Goal: Transaction & Acquisition: Purchase product/service

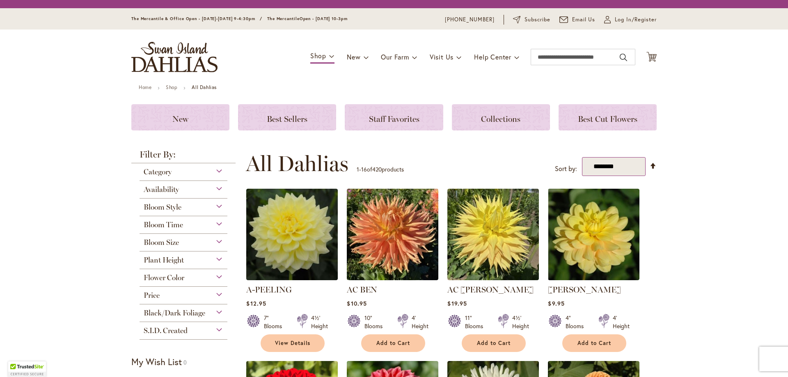
click at [630, 169] on select "**********" at bounding box center [614, 166] width 64 height 19
select select "**********"
click at [582, 157] on select "**********" at bounding box center [614, 166] width 64 height 19
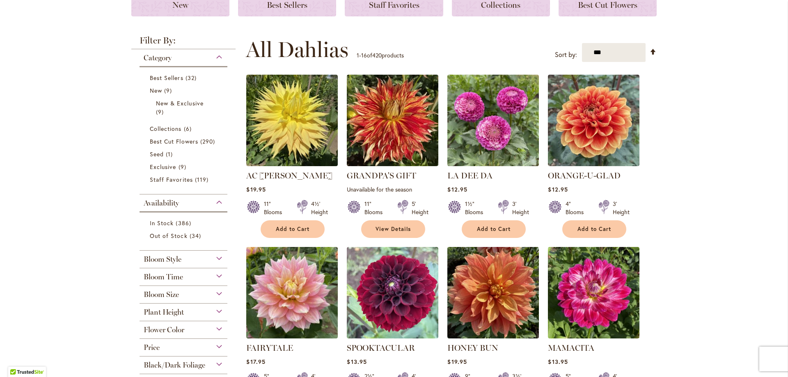
scroll to position [132, 0]
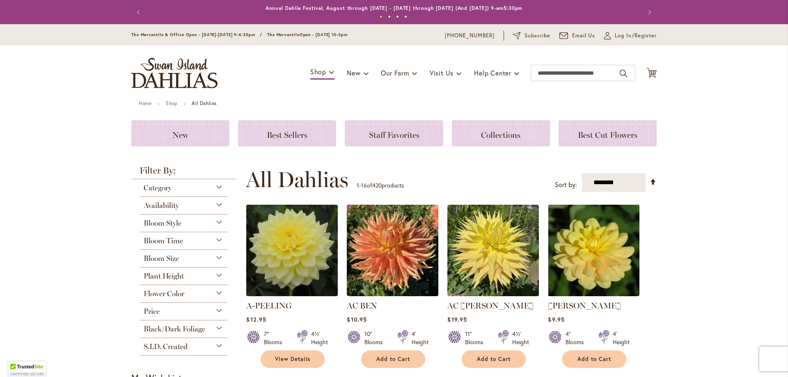
scroll to position [51, 0]
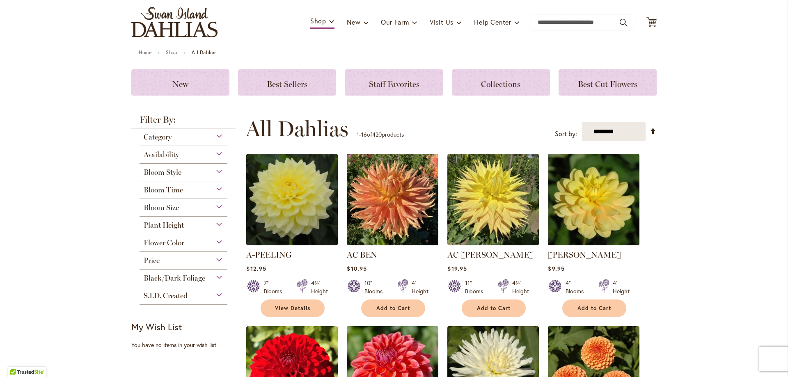
click at [214, 172] on div "Bloom Style" at bounding box center [184, 170] width 88 height 13
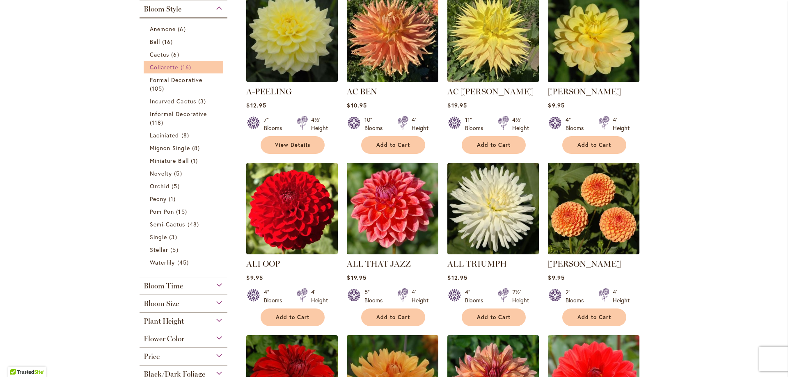
click at [173, 69] on span "Collarette" at bounding box center [164, 67] width 29 height 8
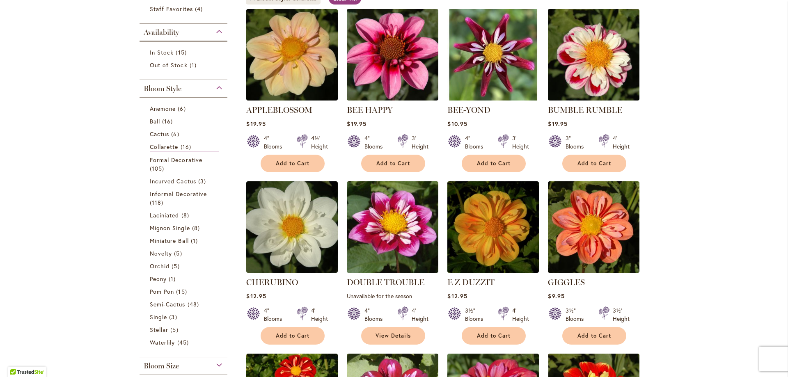
scroll to position [164, 0]
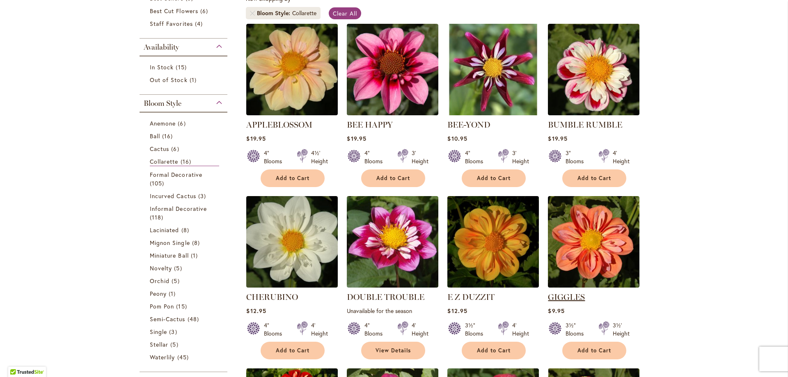
click at [571, 295] on link "GIGGLES" at bounding box center [566, 297] width 37 height 10
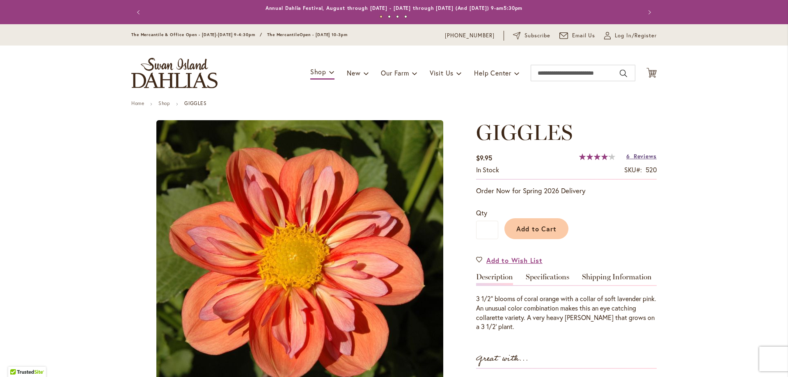
click at [644, 158] on span "Reviews" at bounding box center [645, 156] width 23 height 8
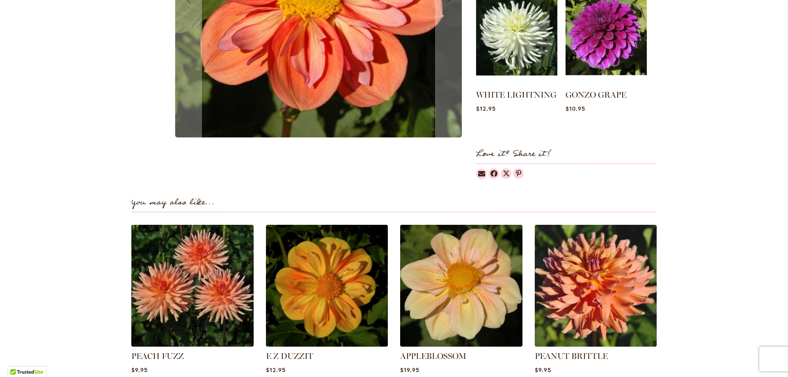
scroll to position [447, 0]
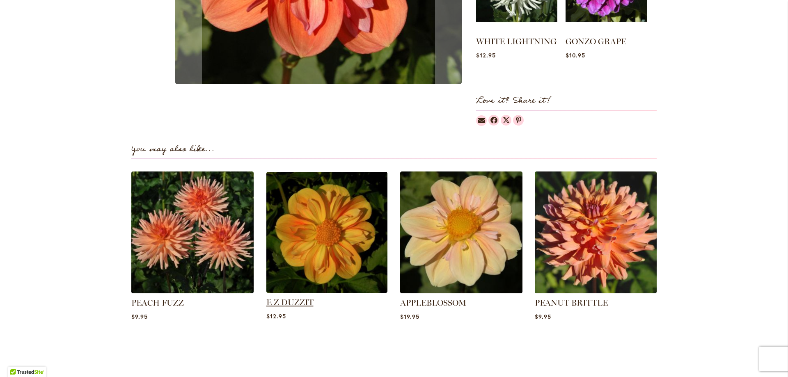
click at [302, 301] on link "E Z DUZZIT" at bounding box center [289, 303] width 47 height 10
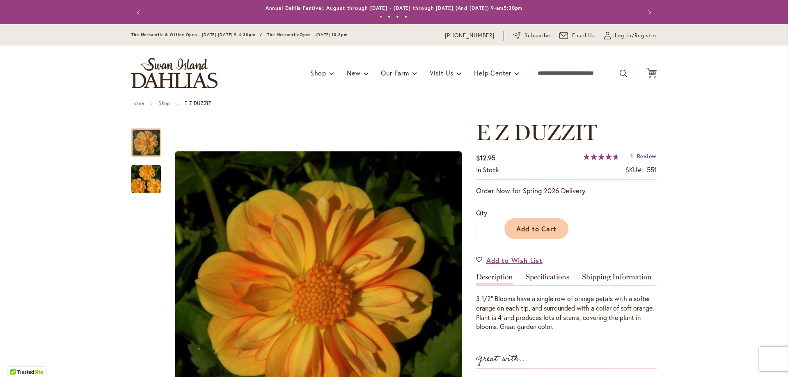
click at [641, 156] on span "Review" at bounding box center [647, 156] width 20 height 8
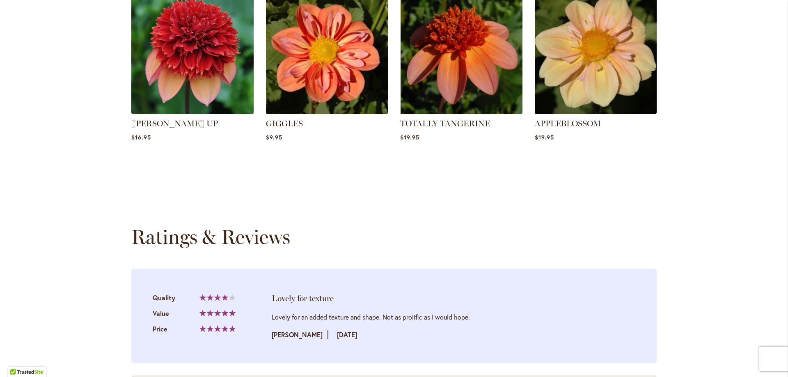
scroll to position [830, 0]
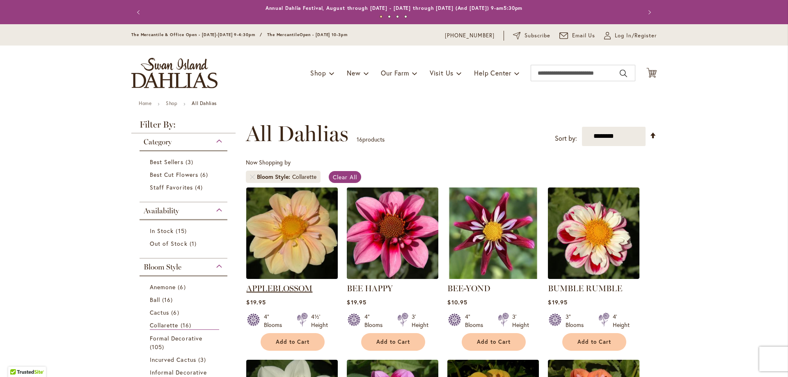
click at [301, 286] on link "APPLEBLOSSOM" at bounding box center [279, 289] width 66 height 10
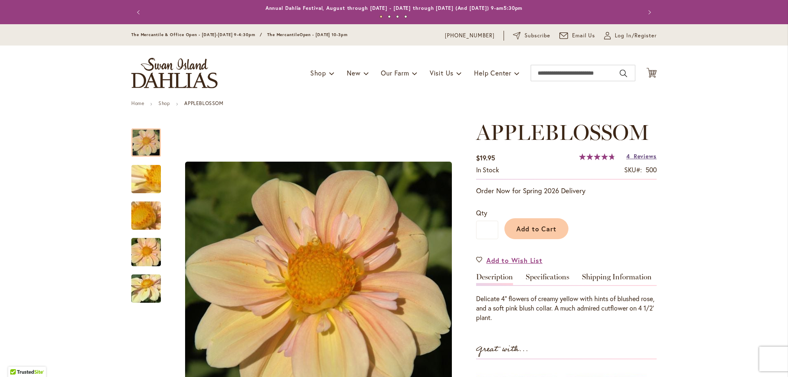
click at [638, 154] on span "Reviews" at bounding box center [645, 156] width 23 height 8
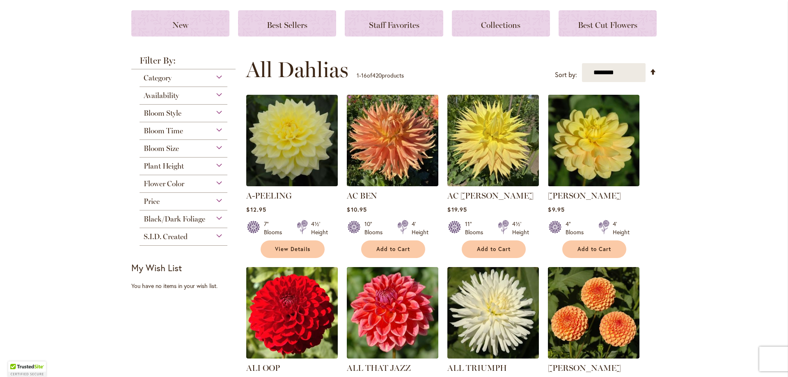
scroll to position [74, 0]
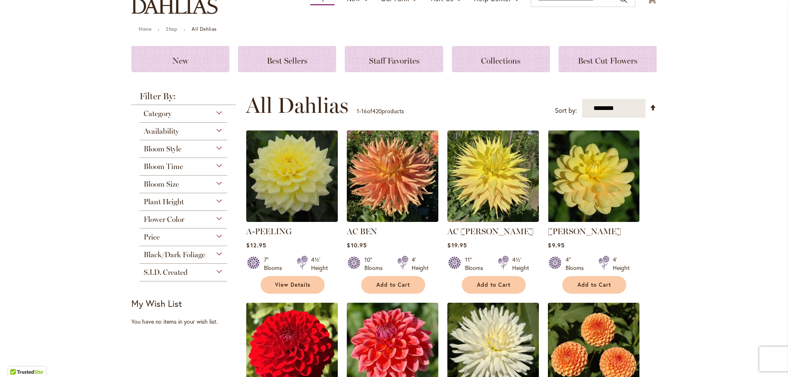
click at [216, 202] on div "Plant Height" at bounding box center [184, 199] width 88 height 13
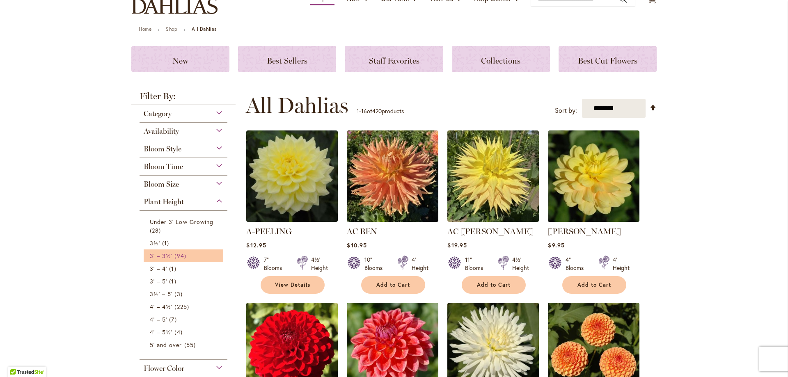
click at [166, 257] on span "3' – 3½'" at bounding box center [161, 256] width 23 height 8
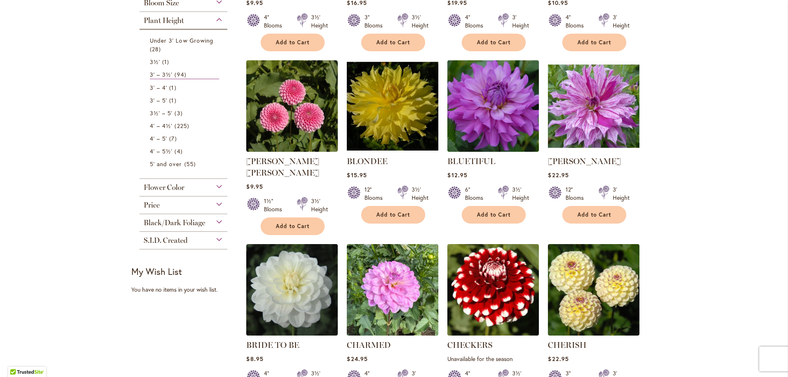
scroll to position [443, 0]
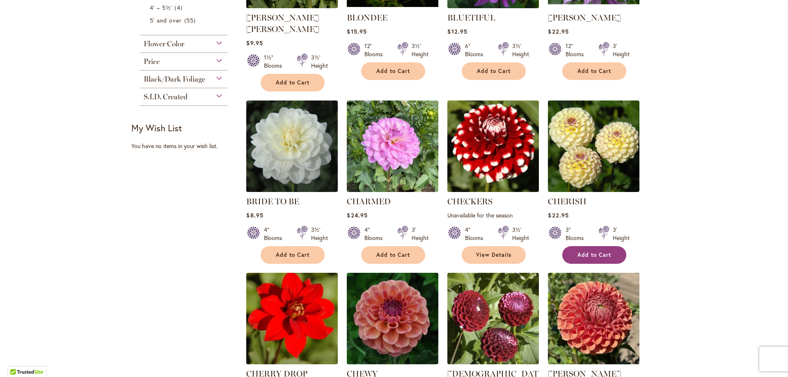
click at [592, 252] on span "Add to Cart" at bounding box center [595, 255] width 34 height 7
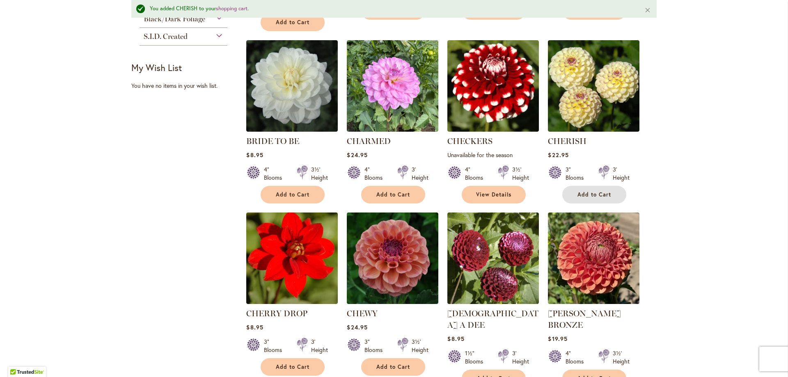
scroll to position [725, 0]
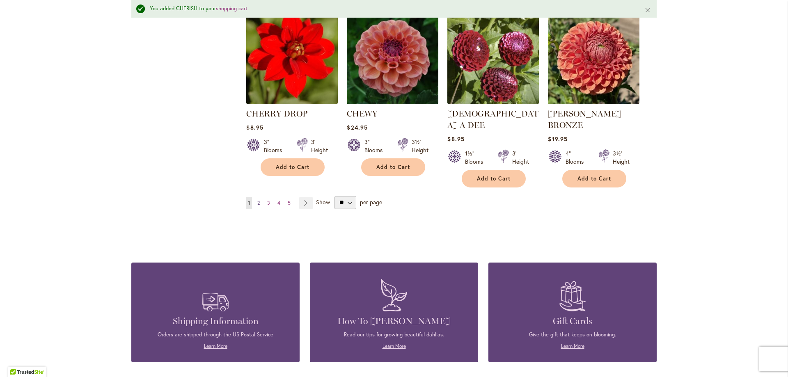
click at [257, 200] on span "2" at bounding box center [258, 203] width 2 height 6
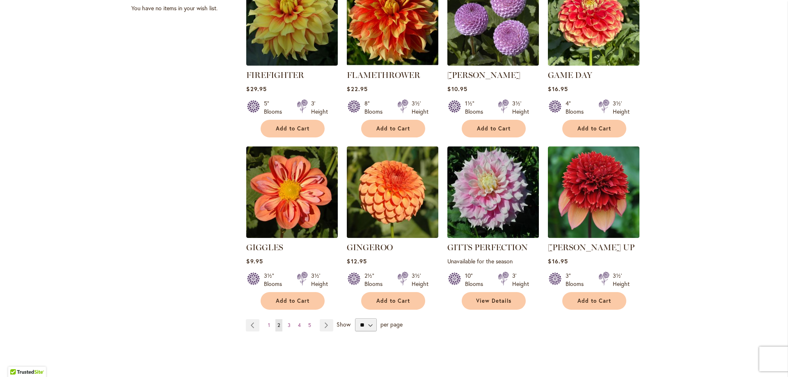
scroll to position [608, 0]
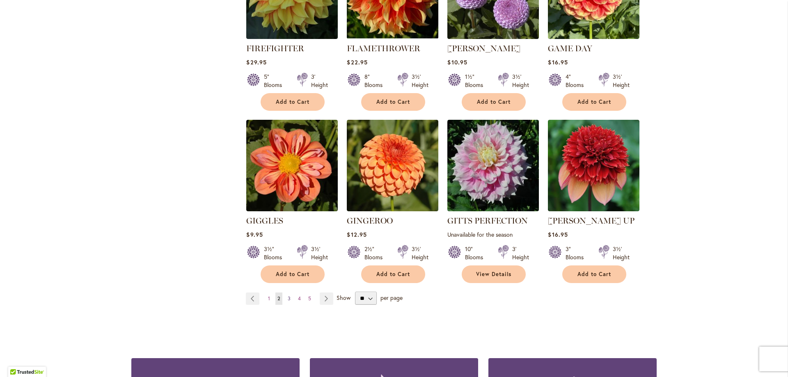
click at [288, 296] on span "3" at bounding box center [289, 299] width 3 height 6
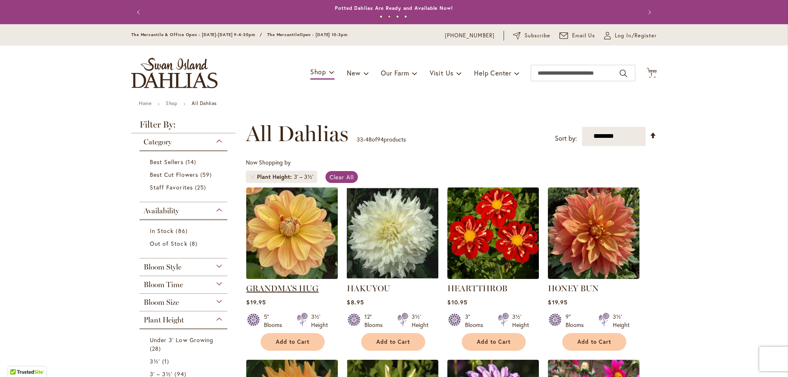
click at [289, 286] on link "GRANDMA'S HUG" at bounding box center [282, 289] width 72 height 10
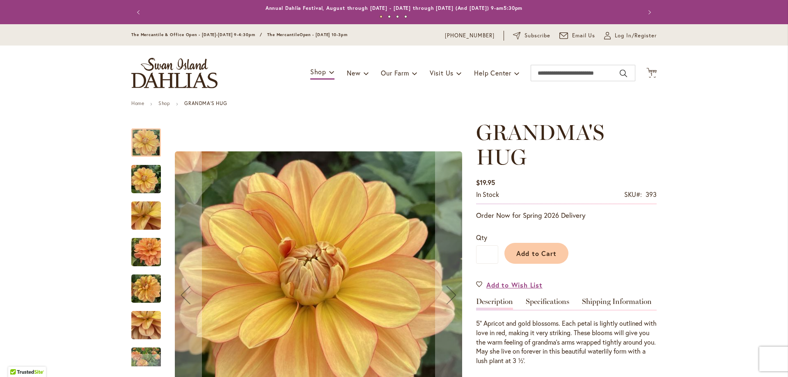
click at [145, 186] on img "GRANDMA'S HUG" at bounding box center [146, 179] width 30 height 39
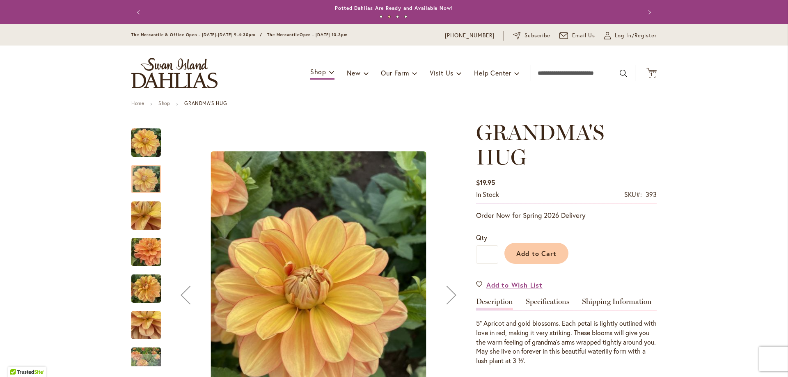
click at [141, 217] on img "GRANDMA'S HUG" at bounding box center [146, 216] width 59 height 44
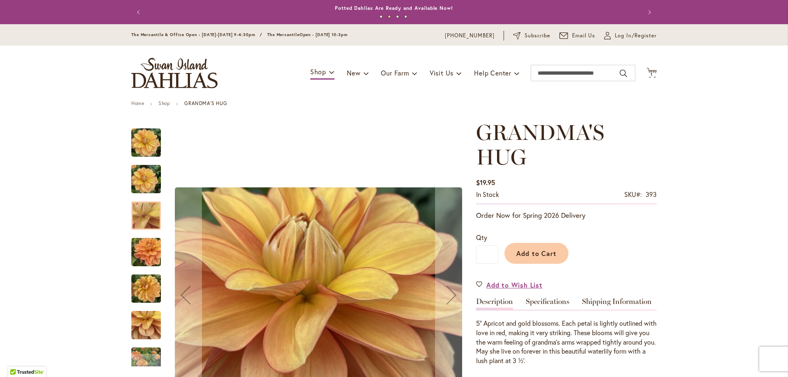
click at [143, 253] on img "GRANDMA'S HUG" at bounding box center [146, 252] width 59 height 44
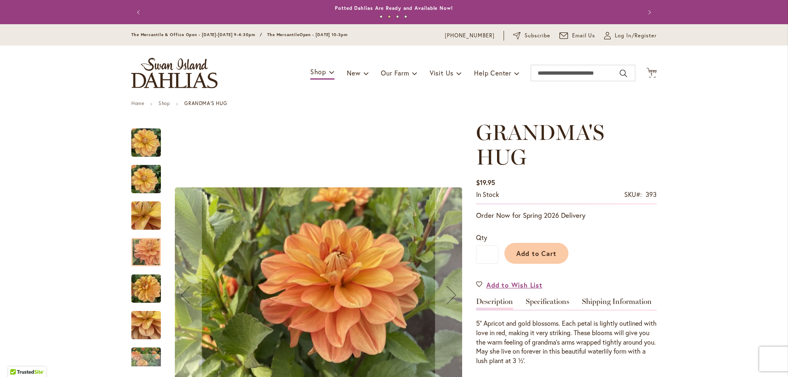
click at [147, 300] on img "GRANDMA'S HUG" at bounding box center [146, 288] width 30 height 39
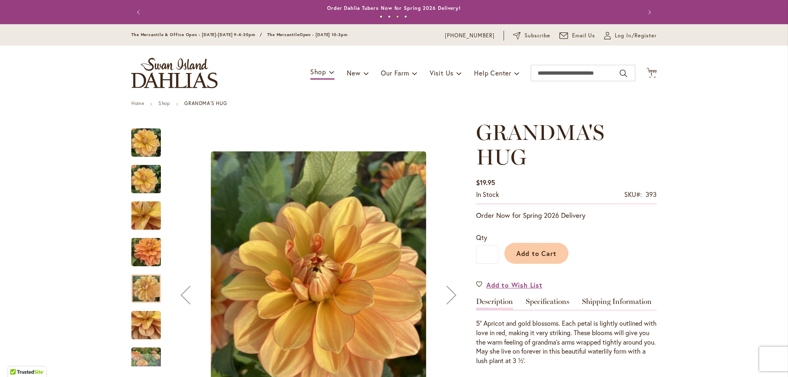
click at [148, 320] on img "GRANDMA'S HUG" at bounding box center [146, 325] width 30 height 39
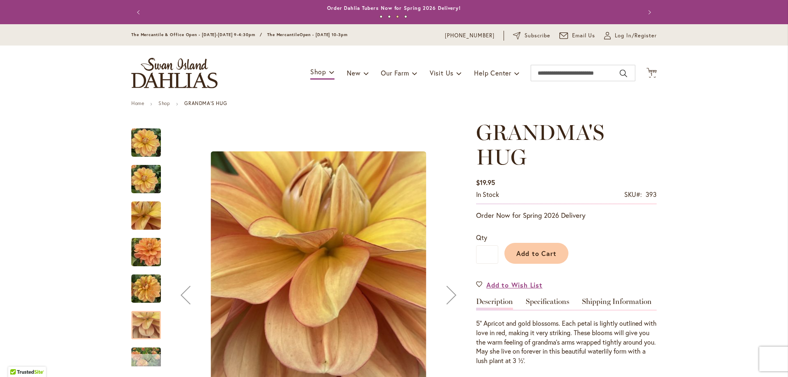
click at [157, 362] on div "Next" at bounding box center [146, 360] width 30 height 12
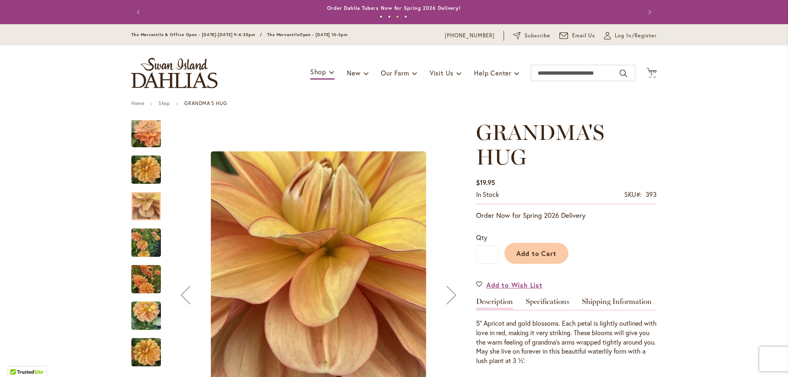
click at [151, 263] on div "GRANDMA'S HUG" at bounding box center [150, 275] width 38 height 37
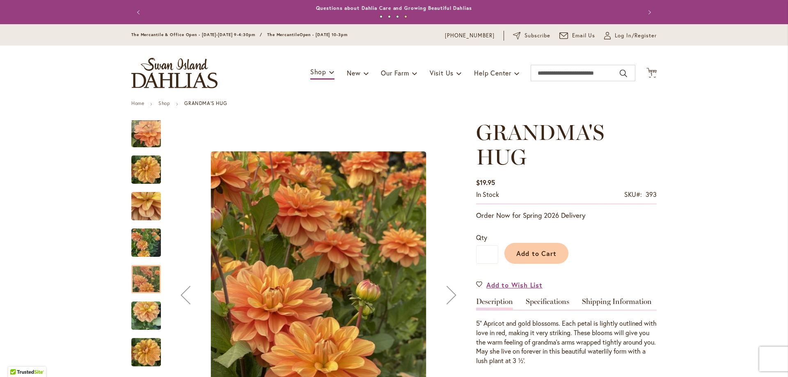
click at [150, 284] on div at bounding box center [146, 279] width 30 height 28
click at [148, 319] on img "GRANDMA'S HUG" at bounding box center [146, 315] width 30 height 39
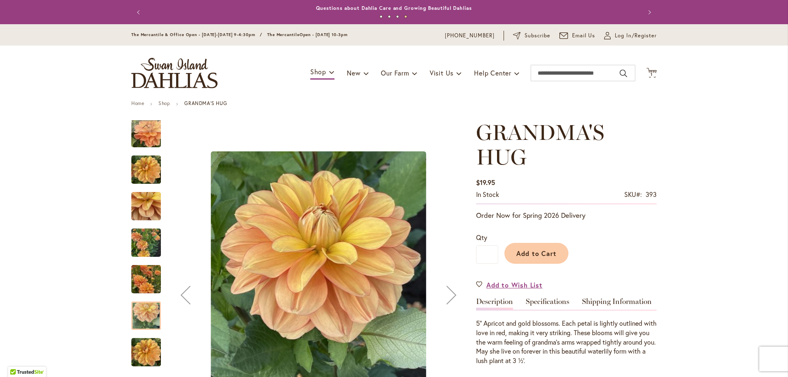
click at [151, 360] on img "GRANDMA'S HUG" at bounding box center [146, 352] width 30 height 39
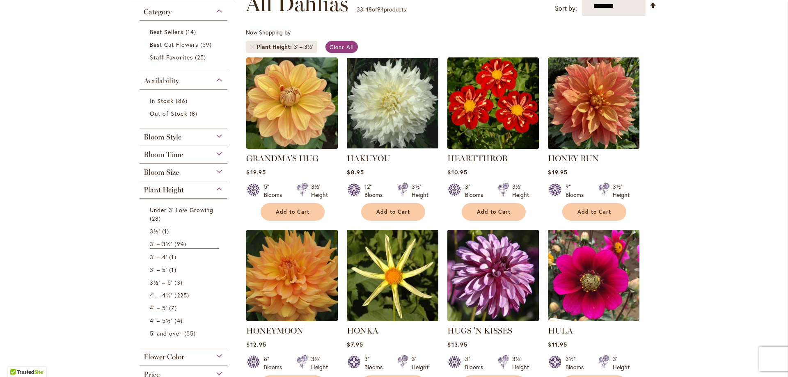
scroll to position [149, 0]
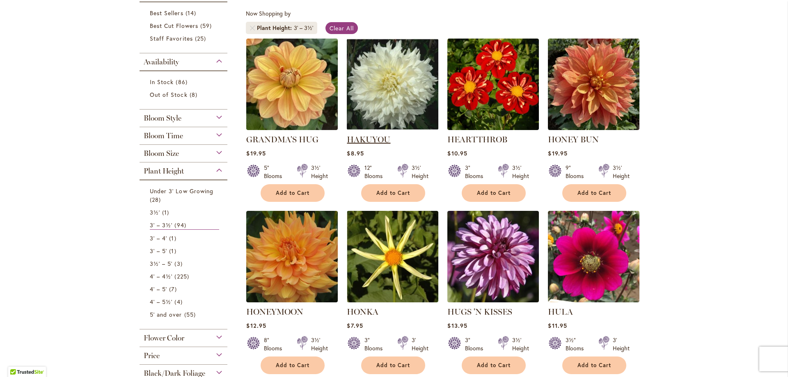
click at [377, 140] on link "HAKUYOU" at bounding box center [369, 140] width 44 height 10
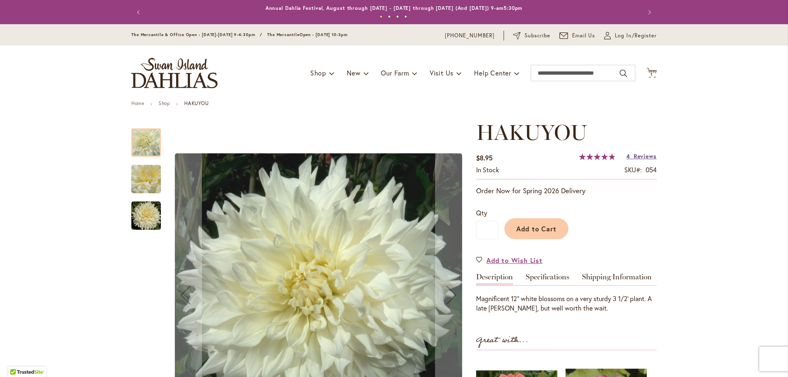
click at [641, 157] on span "Reviews" at bounding box center [645, 156] width 23 height 8
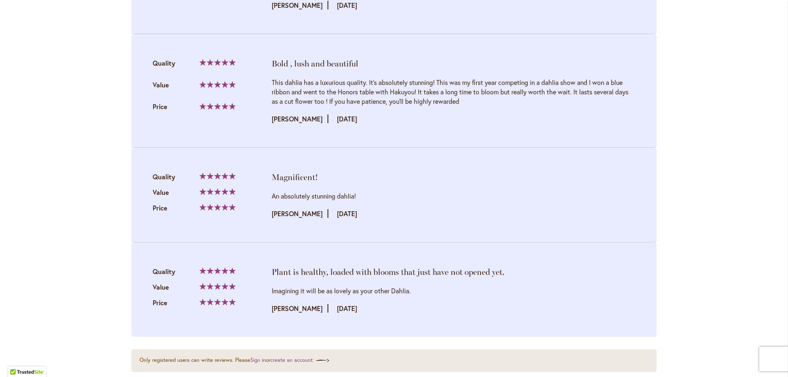
scroll to position [1035, 0]
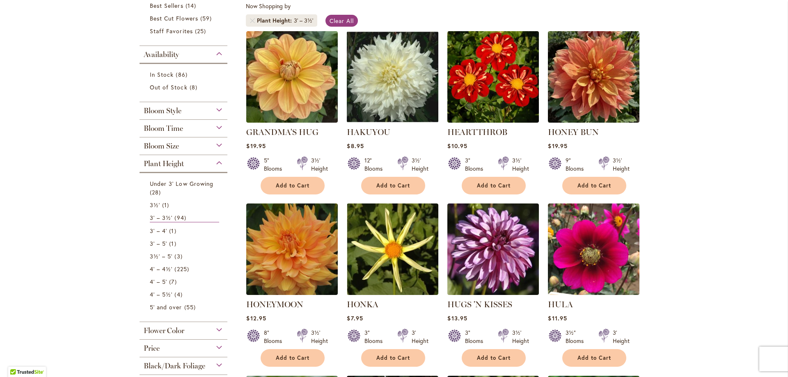
scroll to position [198, 0]
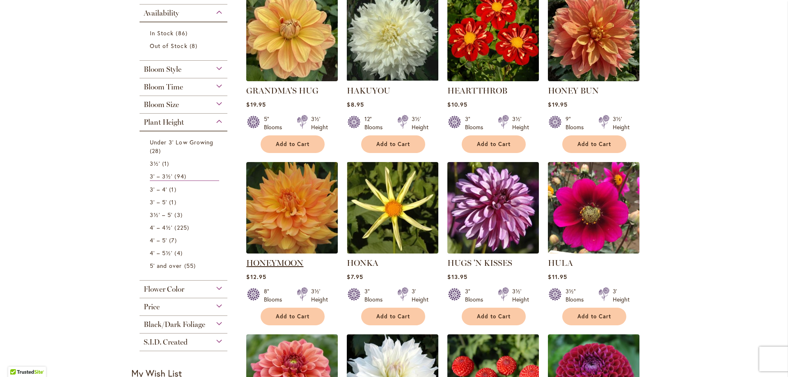
click at [291, 264] on link "HONEYMOON" at bounding box center [274, 263] width 57 height 10
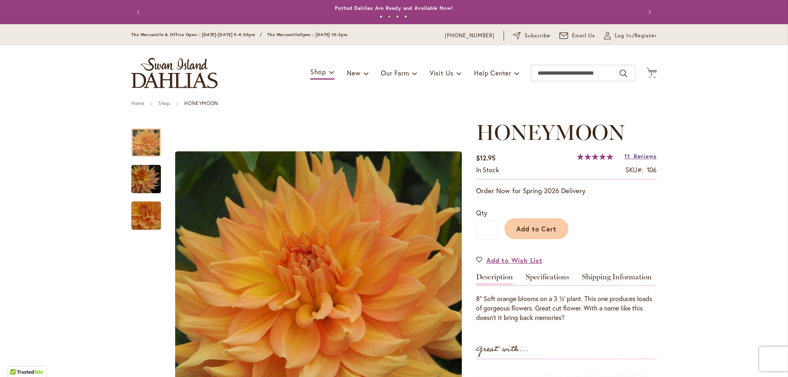
click at [634, 156] on span "Reviews" at bounding box center [645, 156] width 23 height 8
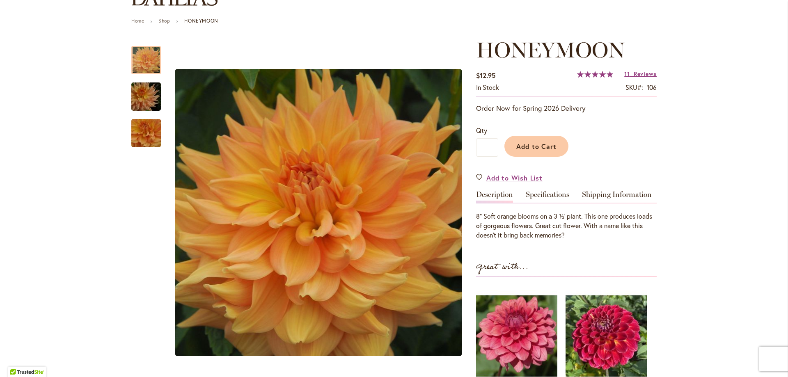
scroll to position [66, 0]
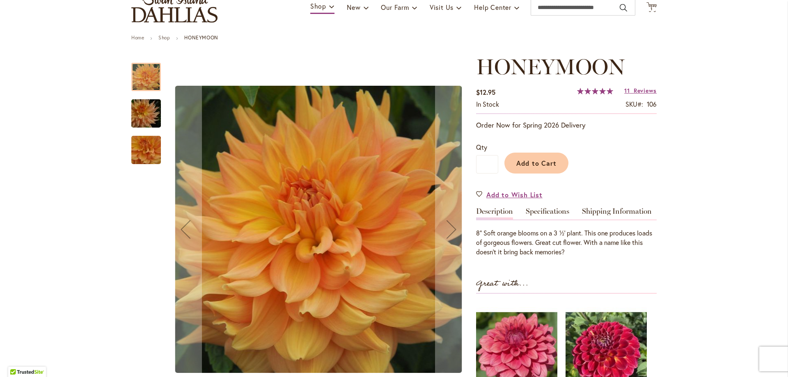
click at [137, 120] on img "Honeymoon" at bounding box center [146, 113] width 59 height 39
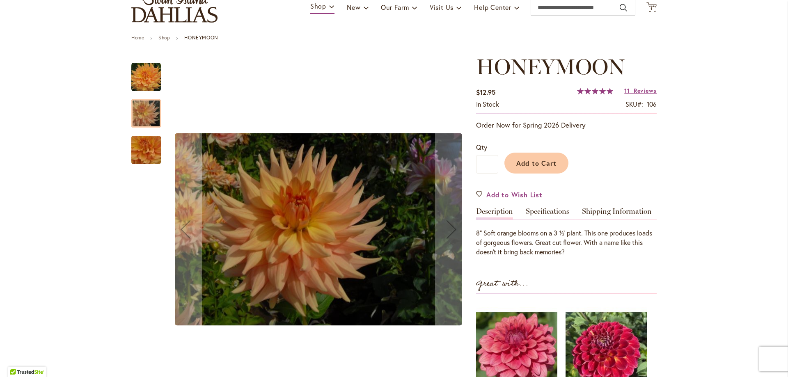
click at [147, 150] on img "Honeymoon" at bounding box center [146, 150] width 59 height 55
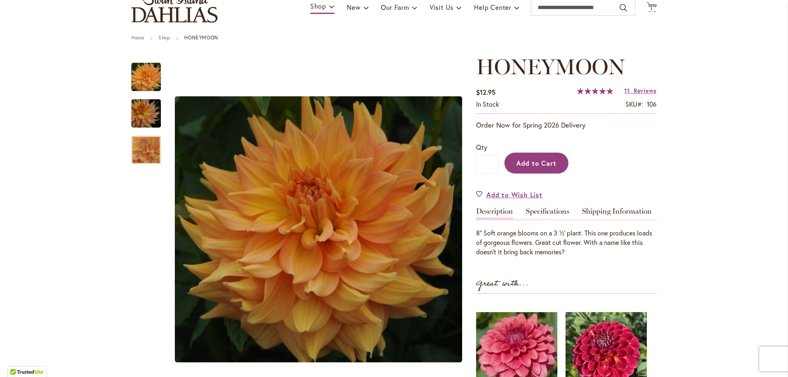
click at [524, 165] on span "Add to Cart" at bounding box center [536, 163] width 41 height 9
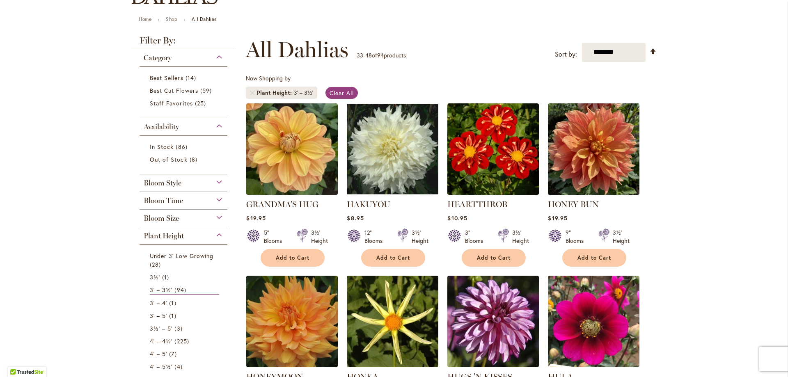
scroll to position [94, 0]
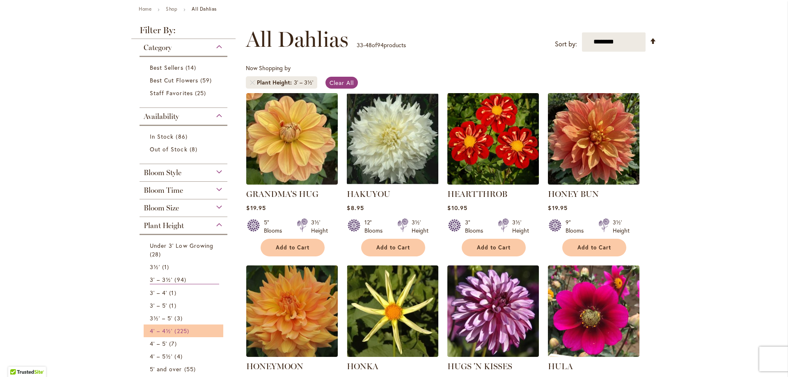
click at [170, 330] on link "4' – 4½' 225 items" at bounding box center [184, 331] width 69 height 9
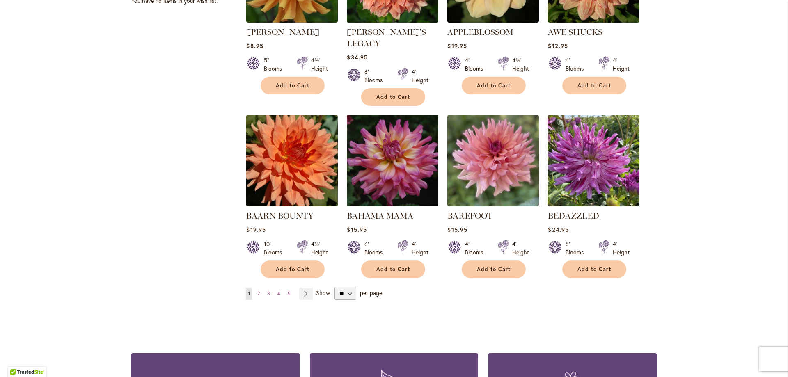
scroll to position [679, 0]
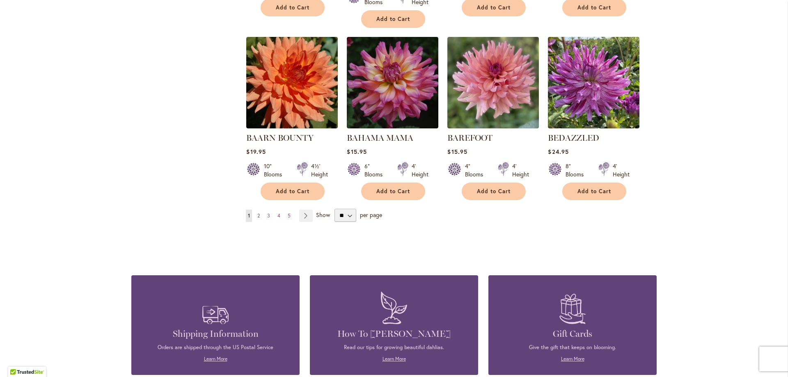
click at [257, 213] on span "2" at bounding box center [258, 216] width 2 height 6
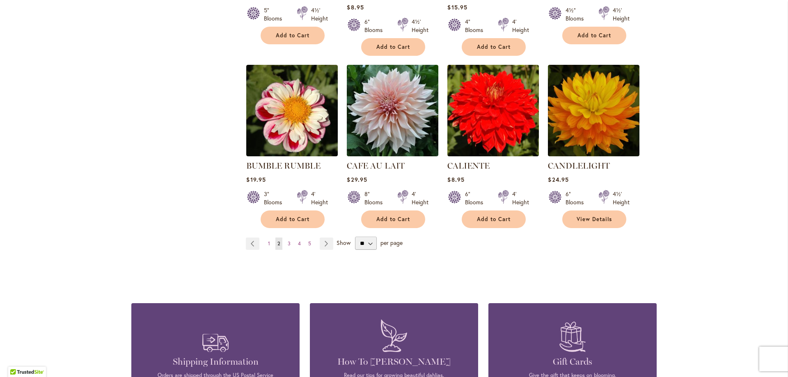
scroll to position [608, 0]
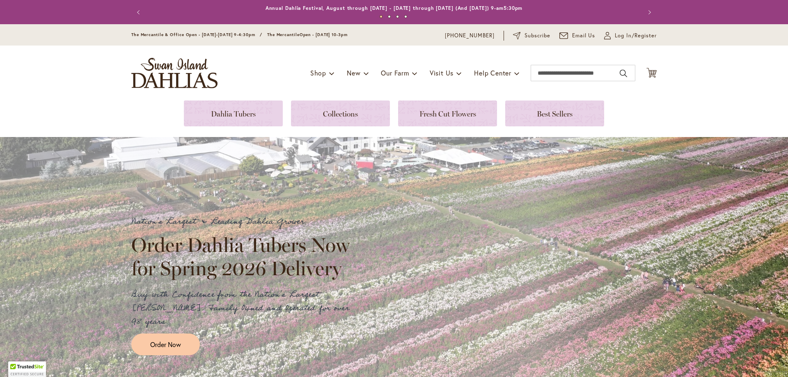
click at [257, 95] on div "Toggle Nav Shop Dahlia Tubers Collections Fresh Cut Dahlias Gardening Supplies …" at bounding box center [394, 73] width 542 height 55
click at [261, 111] on link at bounding box center [233, 114] width 99 height 26
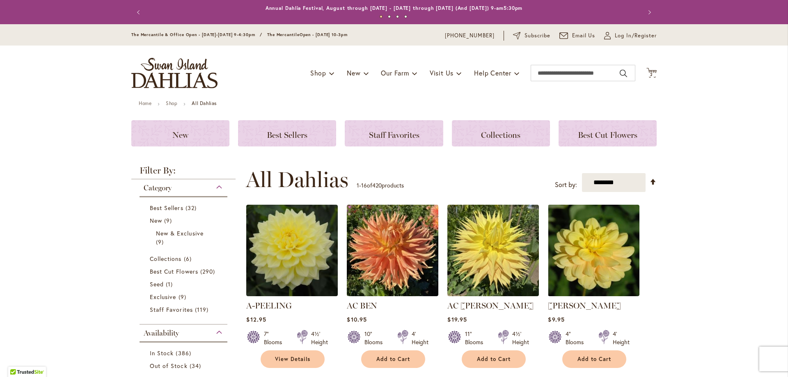
scroll to position [133, 0]
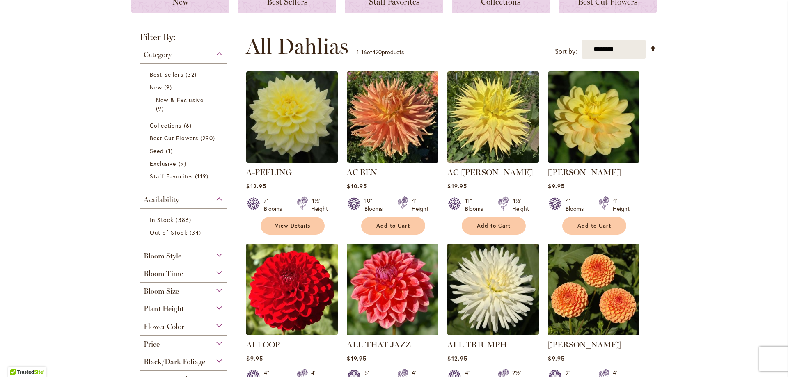
click at [215, 257] on div "Bloom Style" at bounding box center [184, 254] width 88 height 13
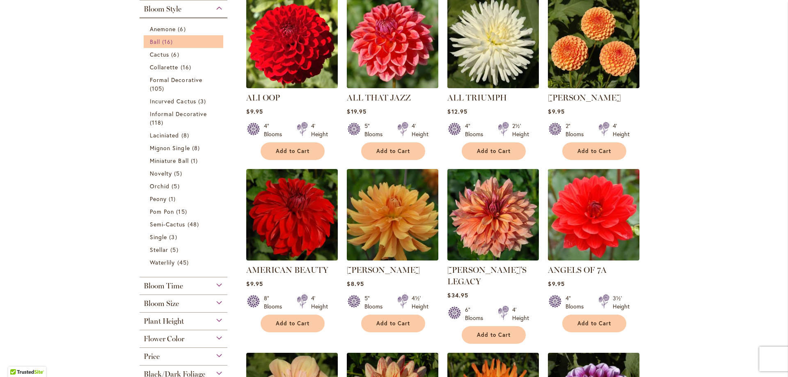
click at [163, 42] on span "16 items" at bounding box center [168, 41] width 13 height 9
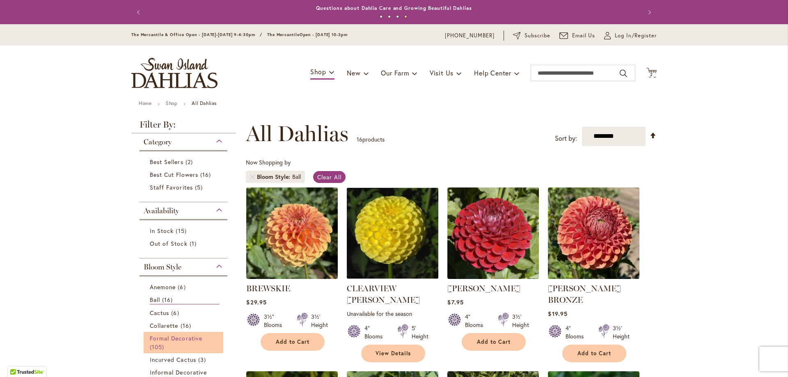
click at [164, 342] on link "Formal Decorative 105 items" at bounding box center [184, 342] width 69 height 17
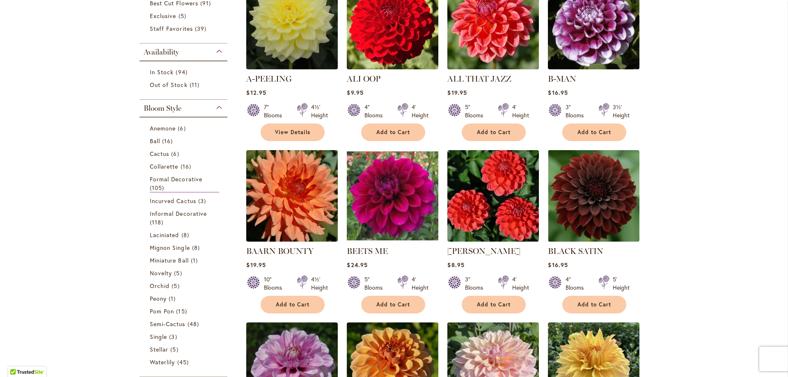
scroll to position [210, 0]
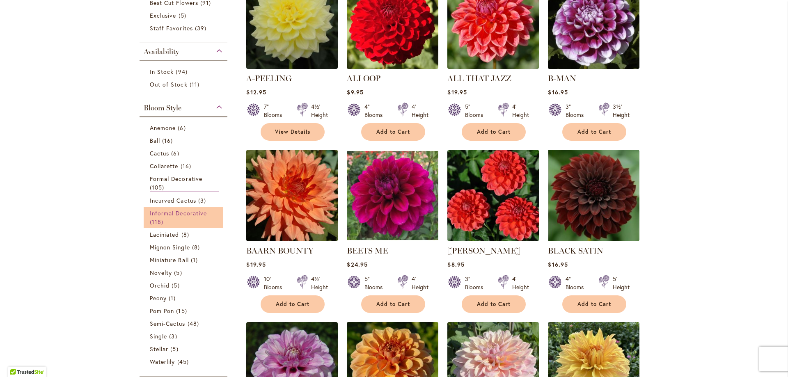
click at [180, 211] on span "Informal Decorative" at bounding box center [178, 213] width 57 height 8
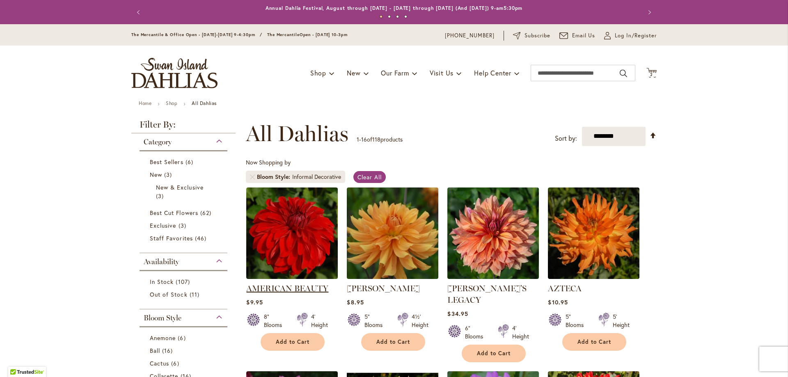
click at [295, 288] on link "AMERICAN BEAUTY" at bounding box center [287, 289] width 82 height 10
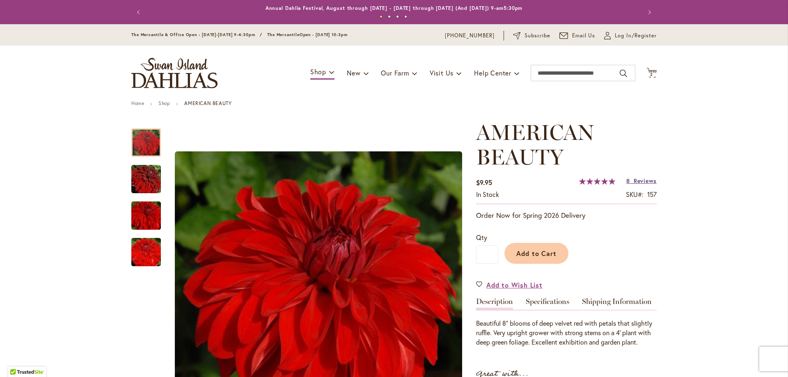
click at [640, 184] on span "Reviews" at bounding box center [645, 181] width 23 height 8
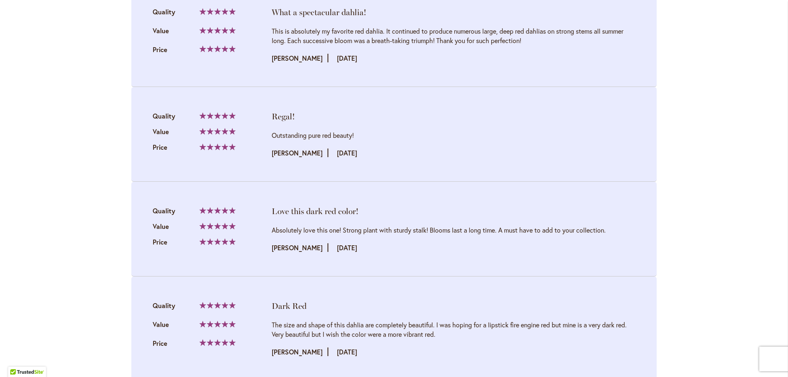
scroll to position [1077, 0]
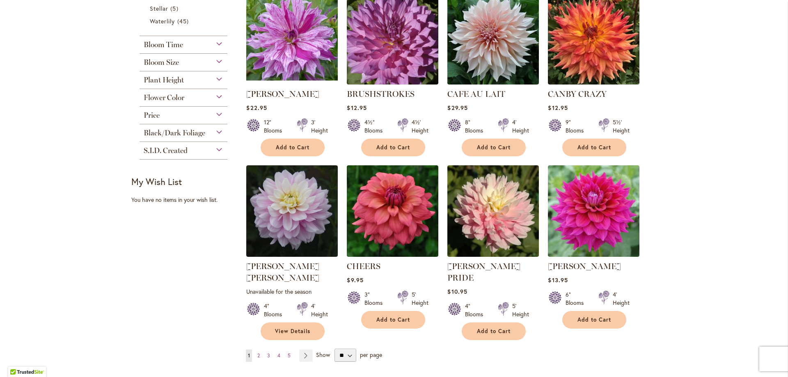
scroll to position [633, 0]
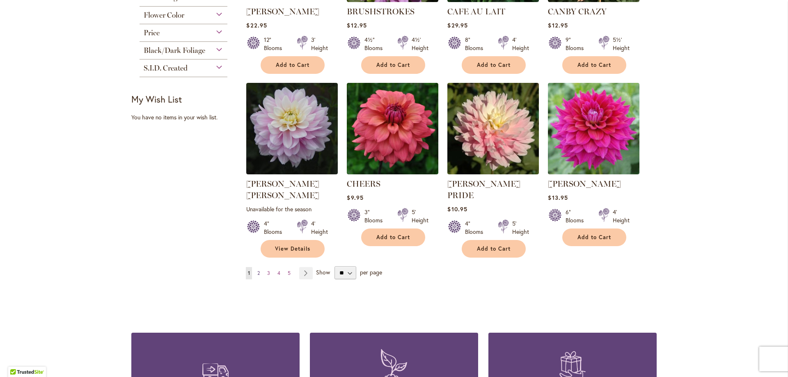
click at [257, 270] on span "2" at bounding box center [258, 273] width 2 height 6
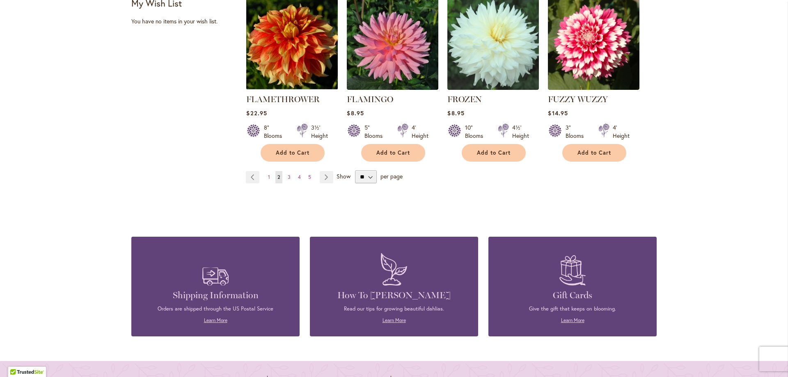
scroll to position [738, 0]
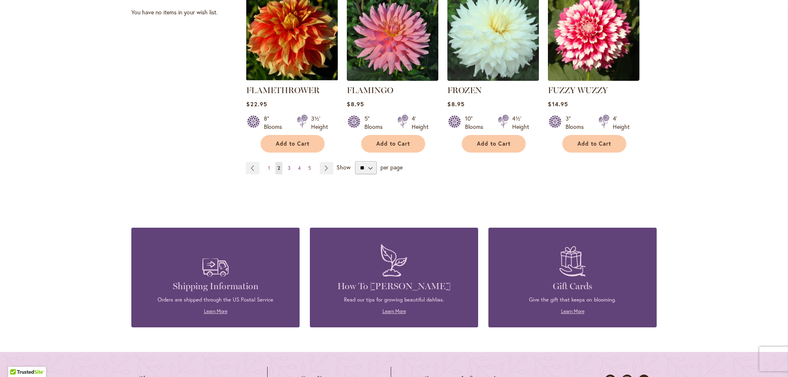
click at [288, 168] on span "3" at bounding box center [289, 168] width 3 height 6
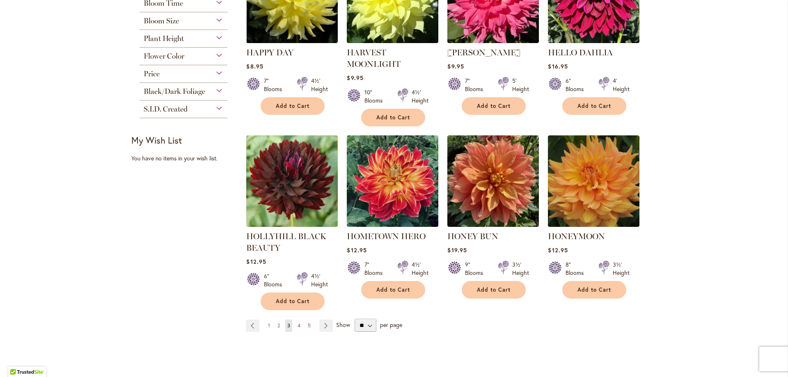
scroll to position [594, 0]
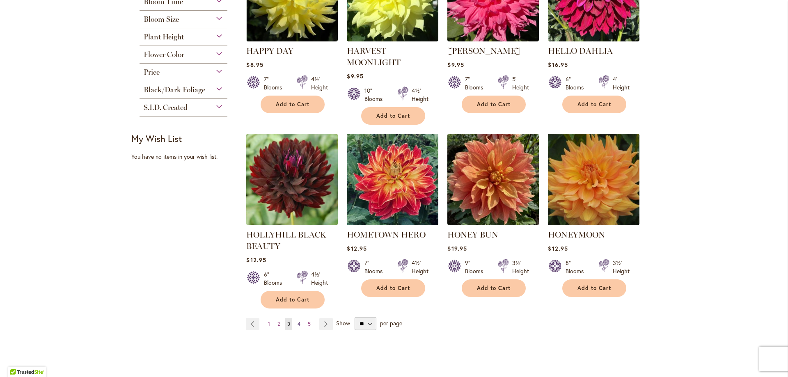
click at [296, 318] on link "Page 4" at bounding box center [299, 324] width 7 height 12
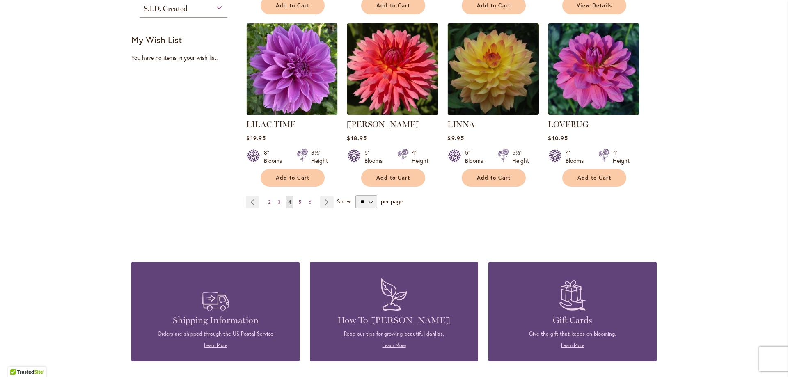
scroll to position [694, 0]
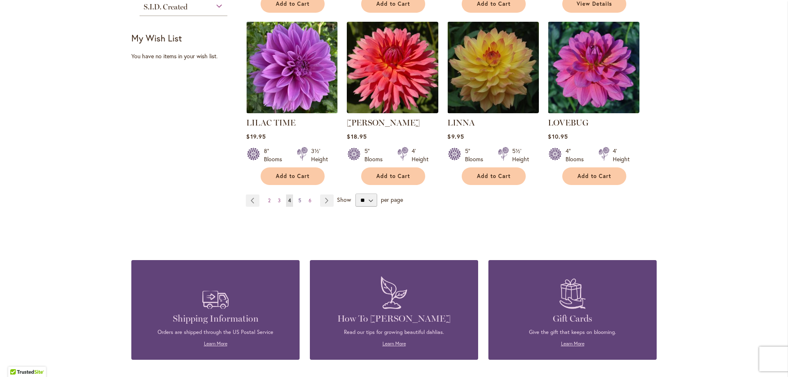
click at [298, 199] on link "Page 5" at bounding box center [299, 201] width 7 height 12
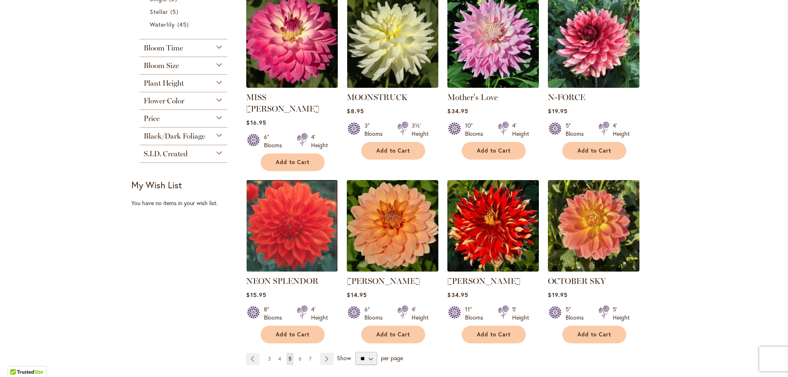
scroll to position [548, 0]
click at [299, 355] on span "6" at bounding box center [300, 358] width 3 height 6
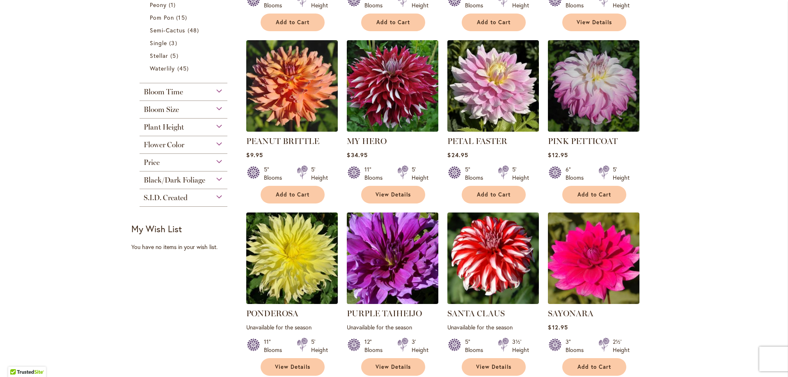
scroll to position [645, 0]
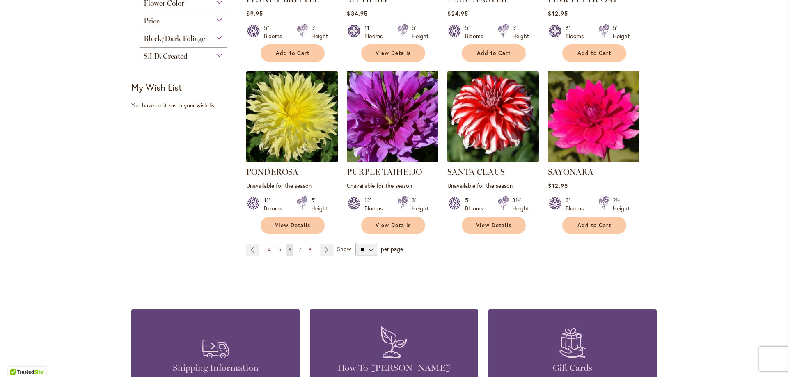
click at [299, 247] on span "7" at bounding box center [300, 250] width 2 height 6
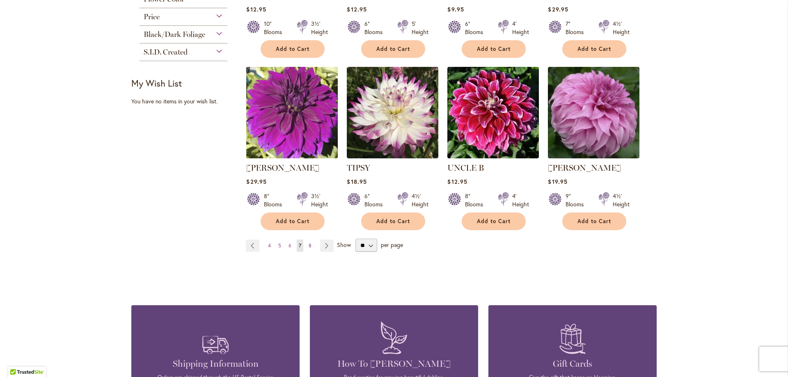
scroll to position [650, 0]
click at [577, 162] on strong "[PERSON_NAME]" at bounding box center [594, 167] width 92 height 11
click at [577, 163] on link "[PERSON_NAME]" at bounding box center [584, 168] width 73 height 10
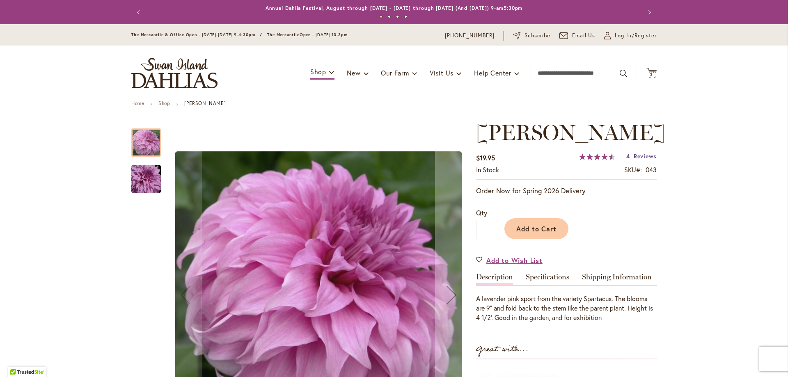
click at [638, 156] on span "Reviews" at bounding box center [645, 156] width 23 height 8
